Goal: Task Accomplishment & Management: Manage account settings

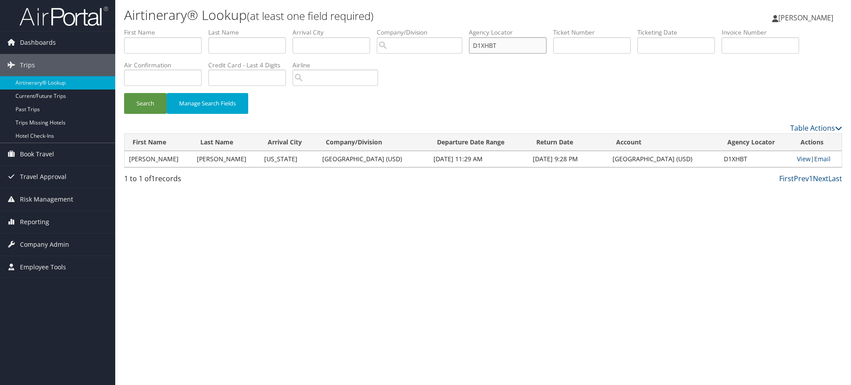
click at [514, 44] on input "D1XHBT" at bounding box center [508, 45] width 78 height 16
paste input "3LD63"
type input "D3LD63"
click at [148, 105] on button "Search" at bounding box center [145, 103] width 43 height 21
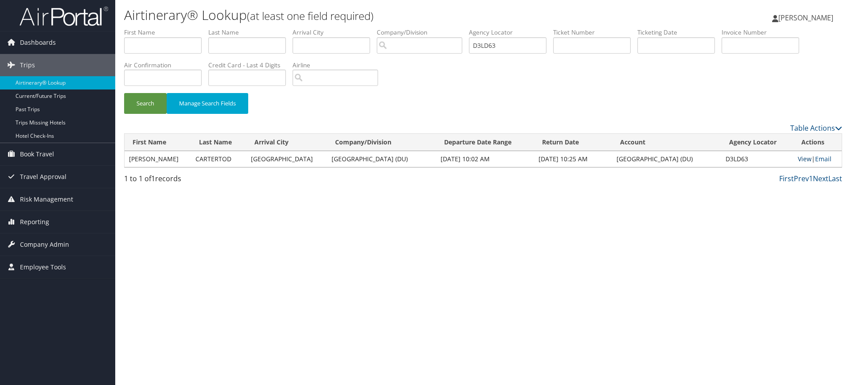
click at [803, 158] on link "View" at bounding box center [805, 159] width 14 height 8
click at [55, 245] on span "Company Admin" at bounding box center [44, 245] width 49 height 22
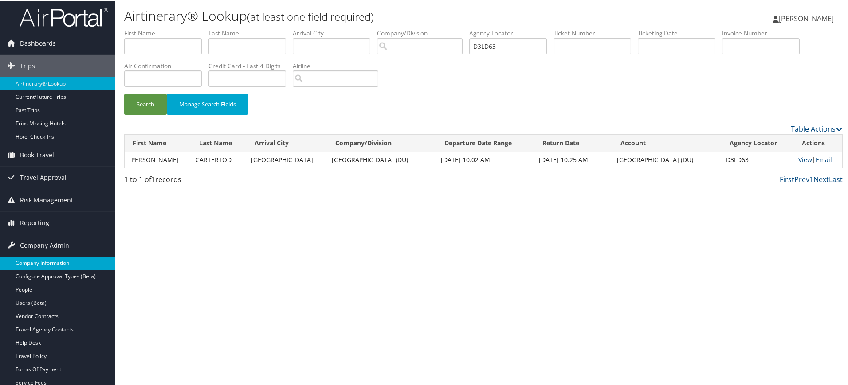
click at [48, 266] on link "Company Information" at bounding box center [57, 262] width 115 height 13
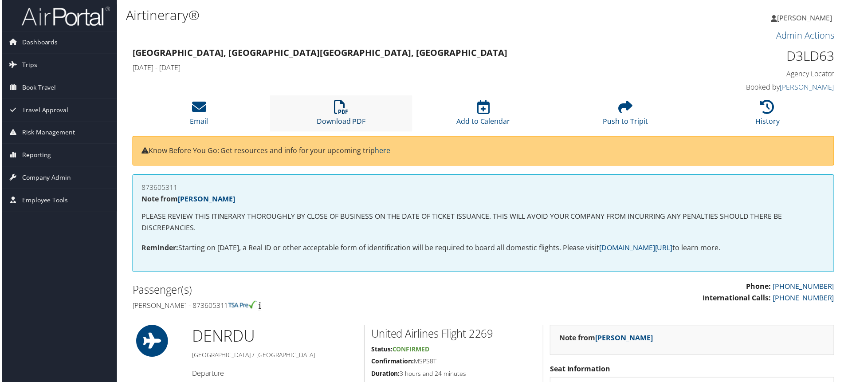
click at [338, 111] on icon at bounding box center [340, 107] width 14 height 14
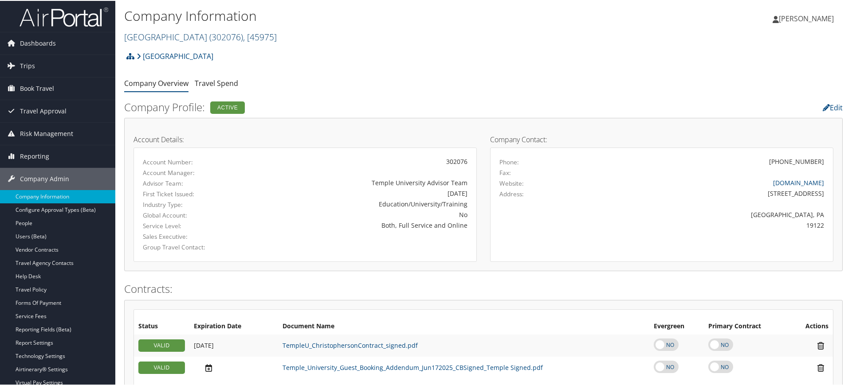
click at [189, 37] on link "[GEOGRAPHIC_DATA] ( 302076 ) , [ 45975 ]" at bounding box center [200, 36] width 152 height 12
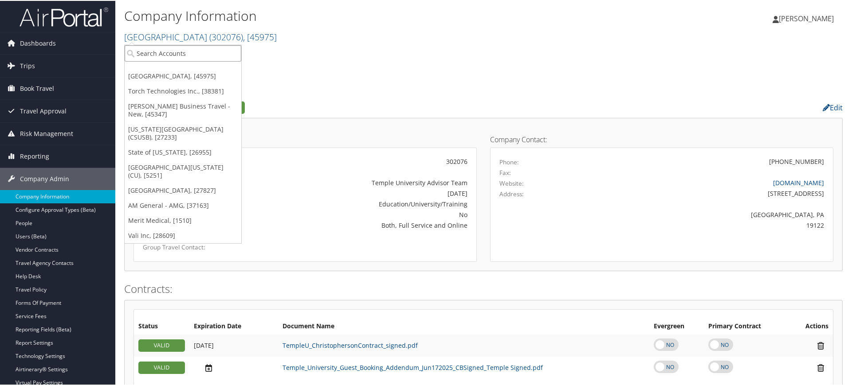
click at [172, 55] on input "search" at bounding box center [183, 52] width 117 height 16
paste input "ARUP LABORATORIES"
click at [183, 74] on div "No Results Found" at bounding box center [182, 68] width 113 height 12
type input "ARUP LABORATORIES"
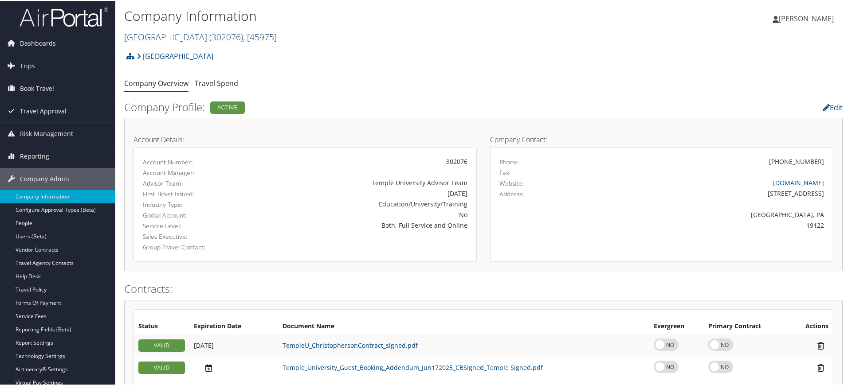
click at [222, 30] on span "( 302076 )" at bounding box center [226, 36] width 34 height 12
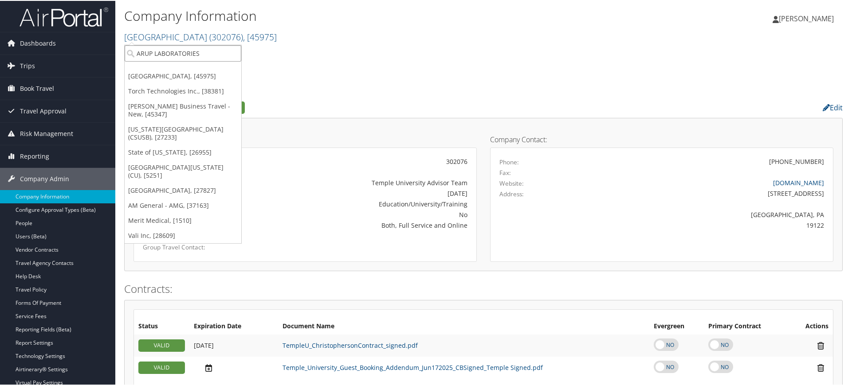
click at [204, 52] on input "ARUP LABORATORIES" at bounding box center [183, 52] width 117 height 16
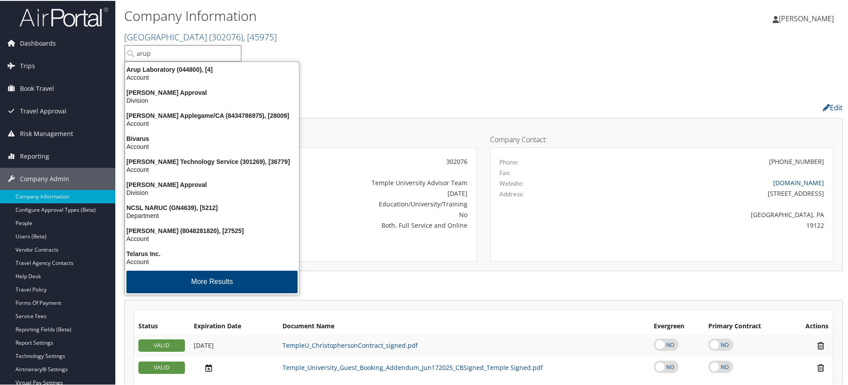
type input "arup"
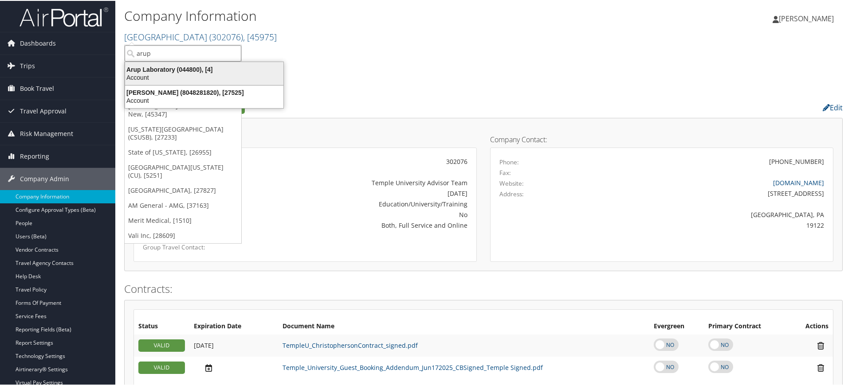
click at [174, 70] on div "Arup Laboratory (044800), [4]" at bounding box center [204, 69] width 169 height 8
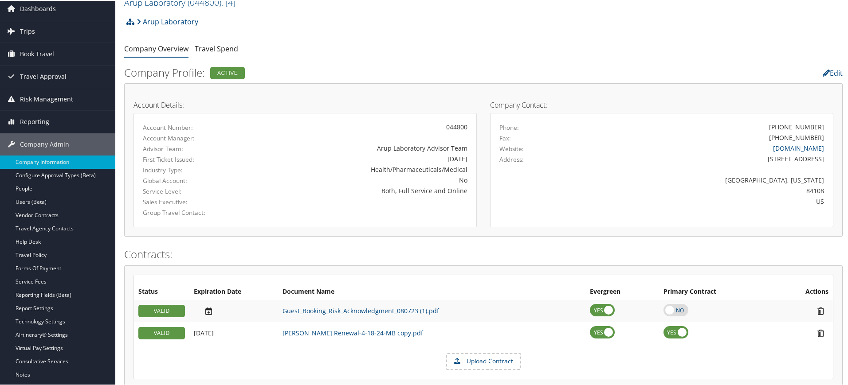
scroll to position [27, 0]
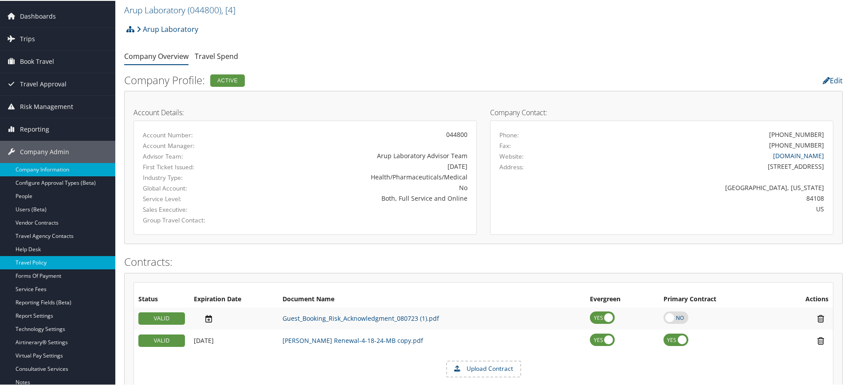
click at [52, 262] on link "Travel Policy" at bounding box center [57, 261] width 115 height 13
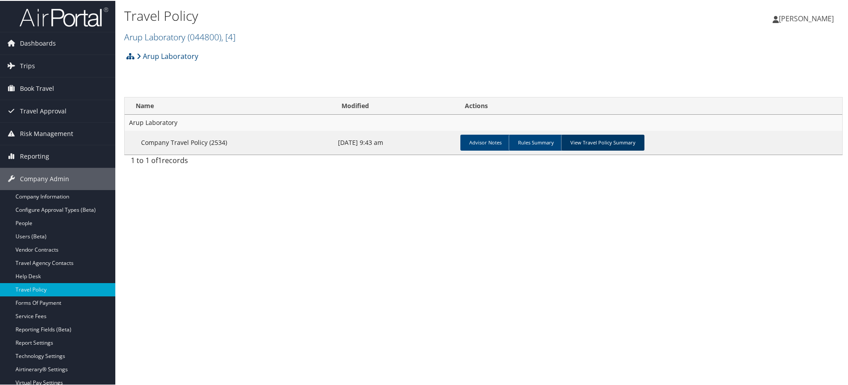
click at [603, 139] on link "View Travel Policy Summary" at bounding box center [602, 142] width 83 height 16
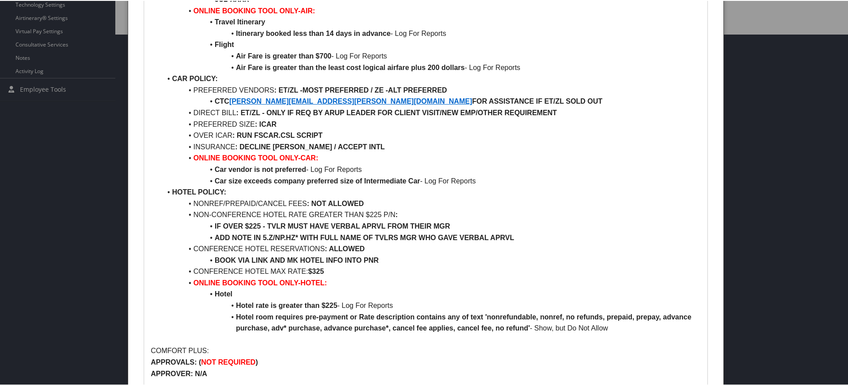
scroll to position [348, 0]
